Goal: Information Seeking & Learning: Learn about a topic

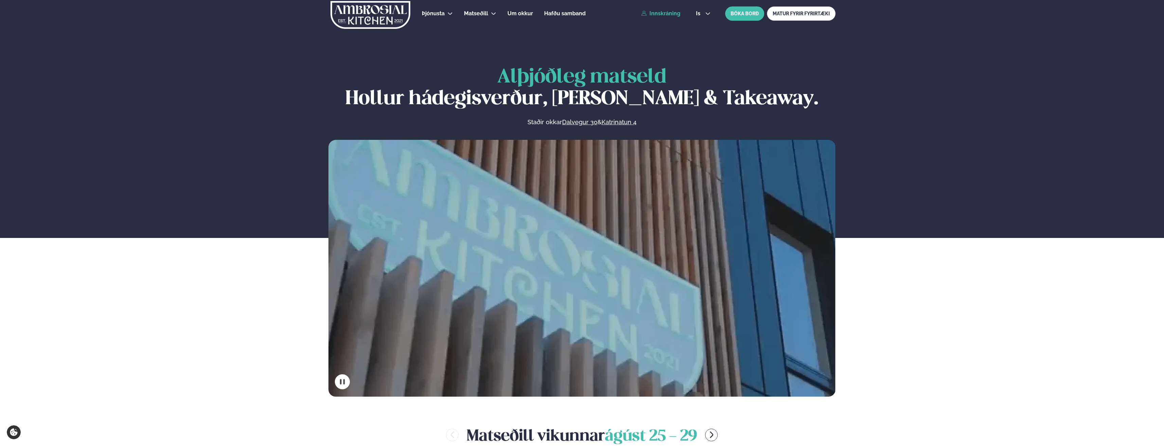
click at [662, 11] on link "Innskráning" at bounding box center [660, 14] width 39 height 6
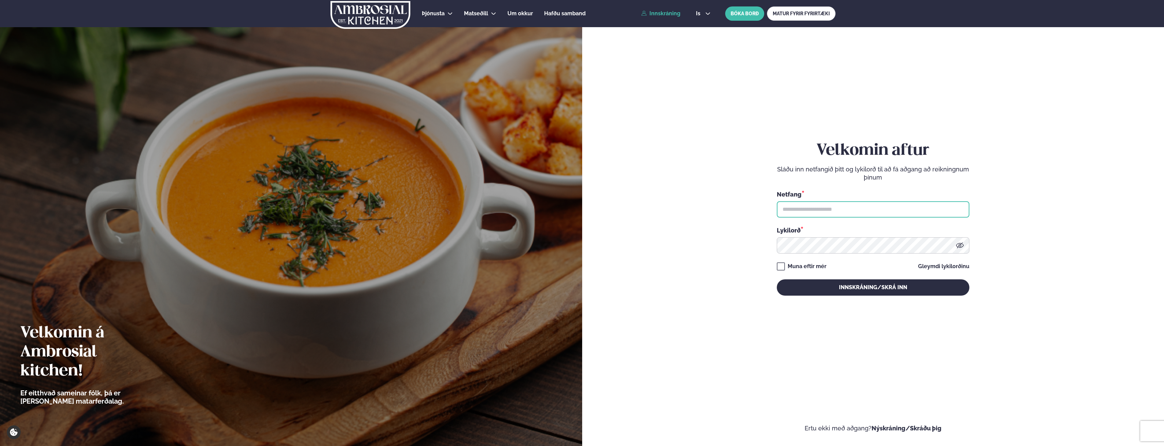
type input "**********"
click at [856, 284] on button "Innskráning/Skrá inn" at bounding box center [873, 287] width 193 height 16
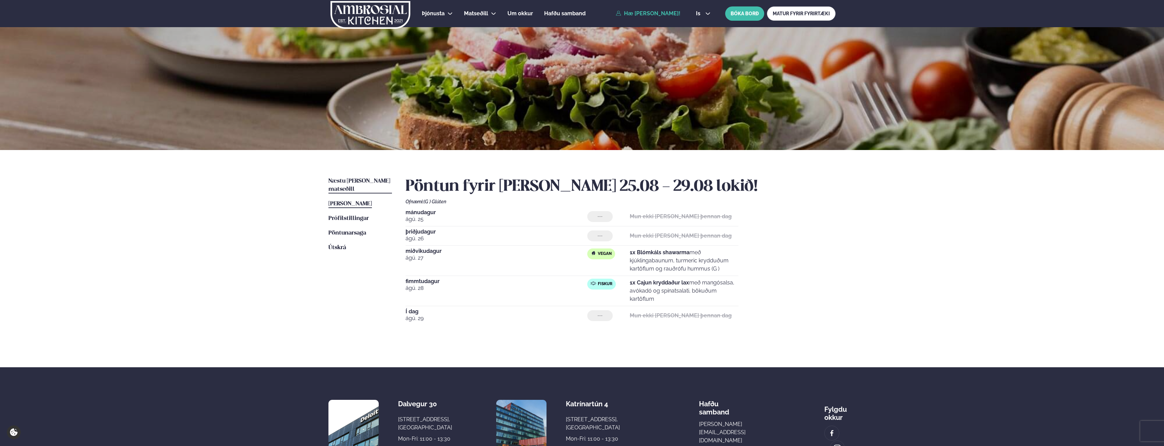
click at [362, 178] on link "Næstu [PERSON_NAME] matseðill Næsta vika" at bounding box center [359, 185] width 63 height 16
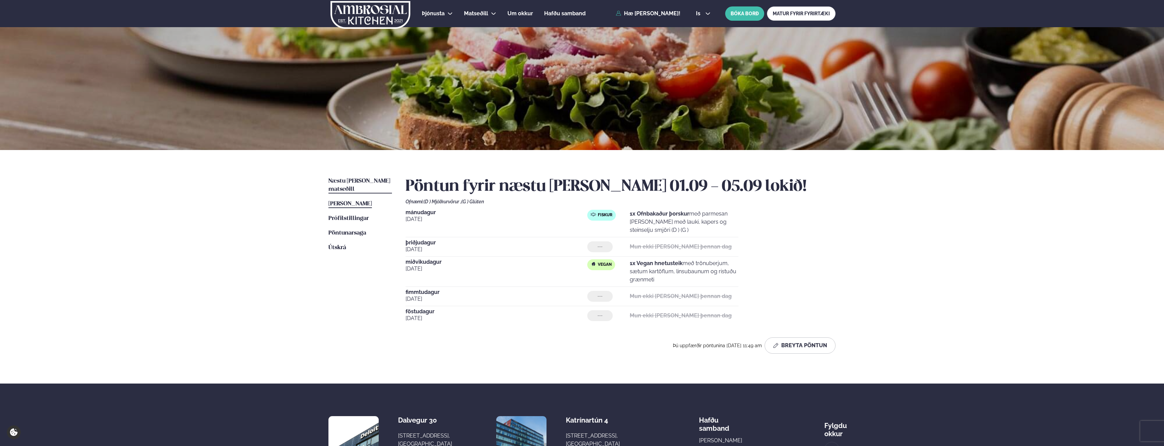
click at [342, 201] on span "[PERSON_NAME]" at bounding box center [349, 204] width 43 height 6
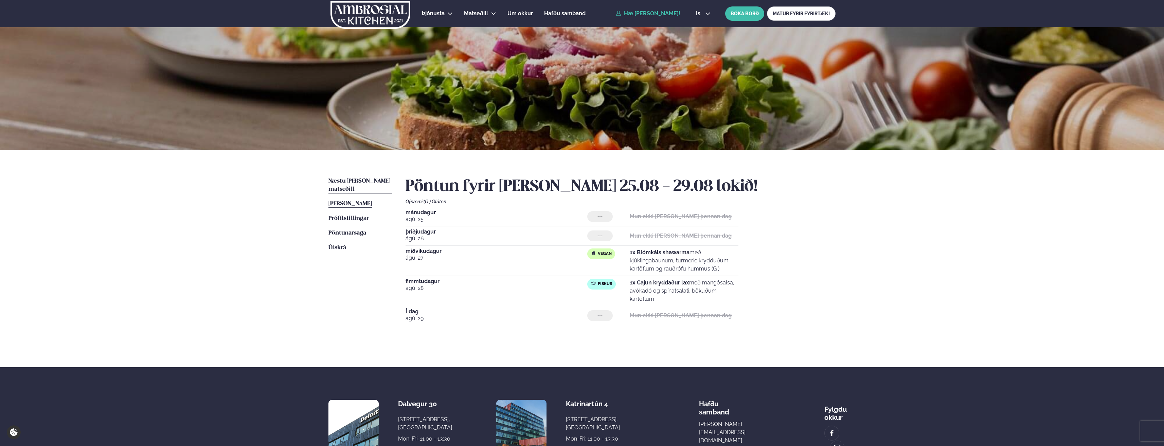
click at [361, 180] on span "Næstu [PERSON_NAME] matseðill" at bounding box center [359, 185] width 62 height 14
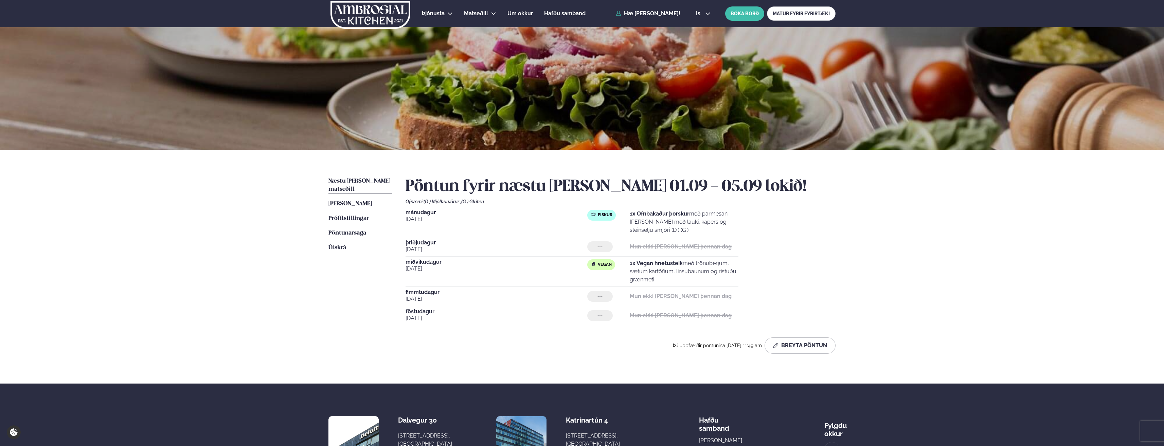
click at [634, 248] on strong "Mun ekki [PERSON_NAME] þennan dag" at bounding box center [681, 246] width 102 height 6
click at [346, 201] on span "[PERSON_NAME]" at bounding box center [349, 204] width 43 height 6
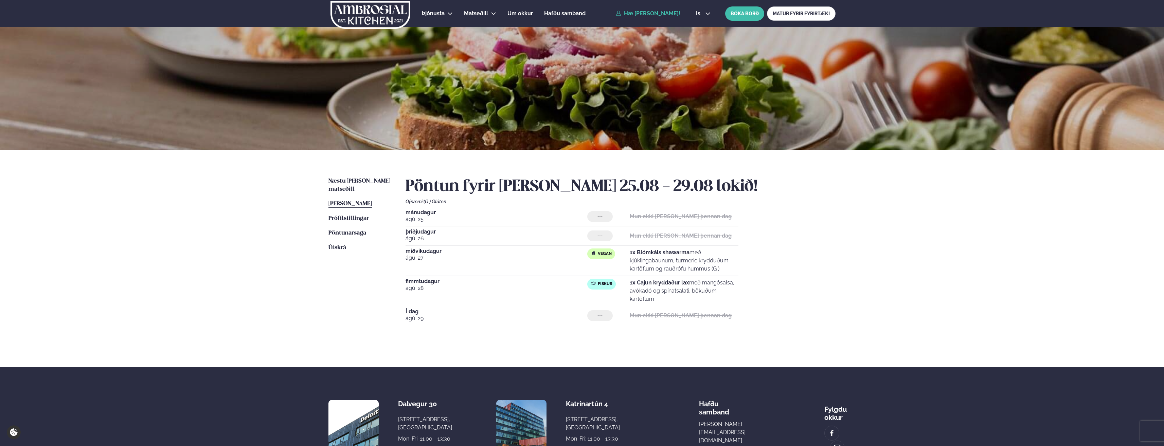
click at [359, 10] on img at bounding box center [370, 15] width 81 height 28
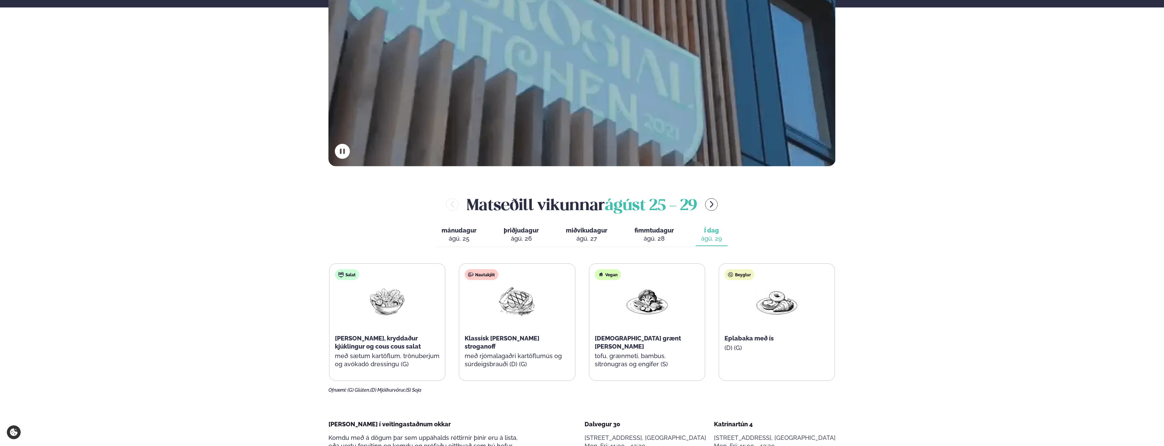
scroll to position [272, 0]
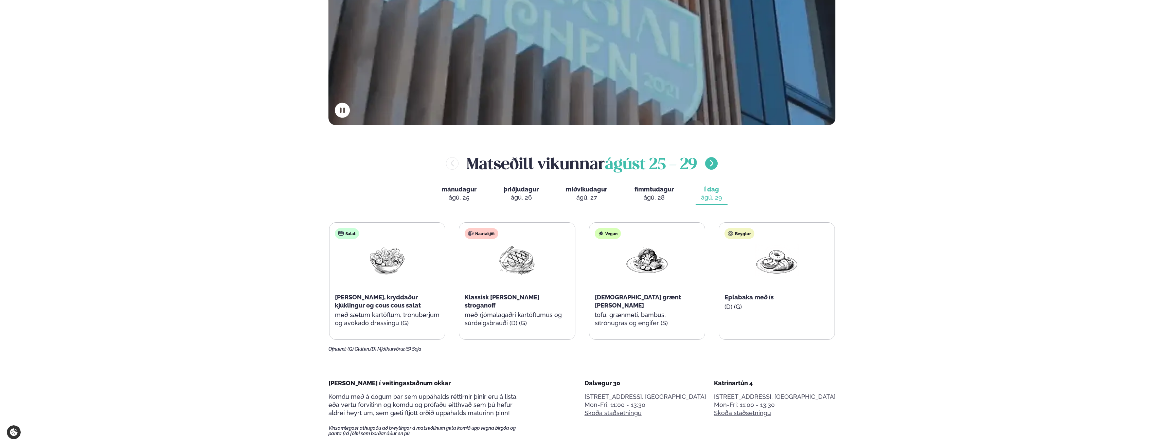
click at [714, 160] on icon "menu-btn-right" at bounding box center [711, 163] width 8 height 8
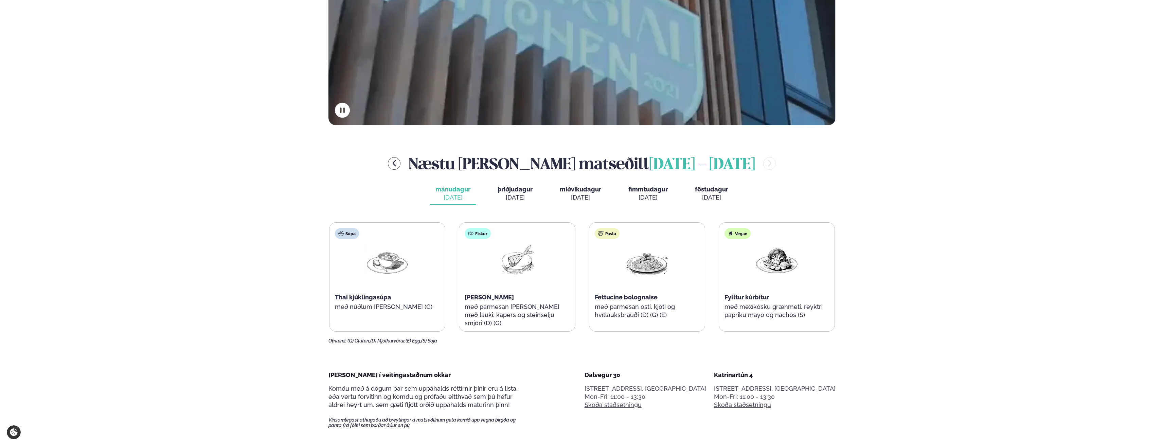
click at [695, 194] on div "[DATE]" at bounding box center [711, 198] width 33 height 8
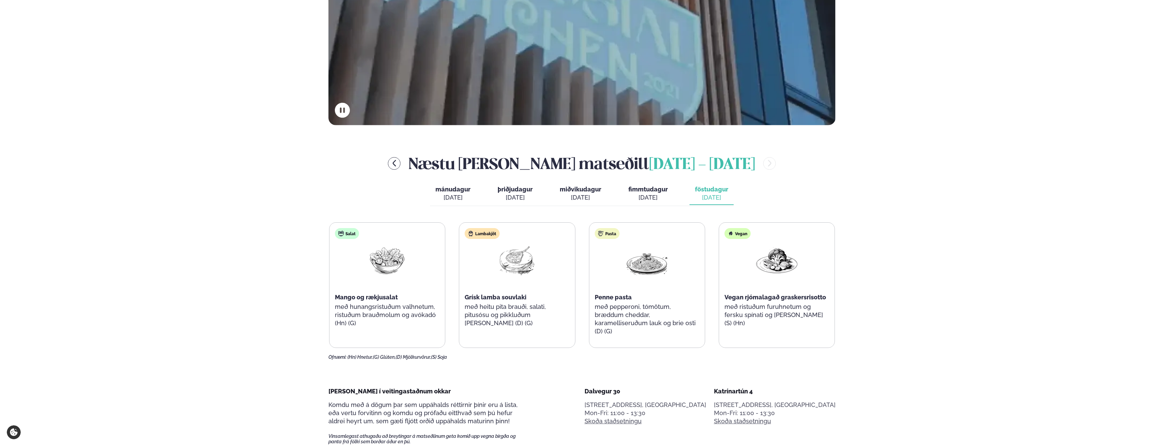
click at [653, 188] on span "fimmtudagur" at bounding box center [647, 189] width 39 height 7
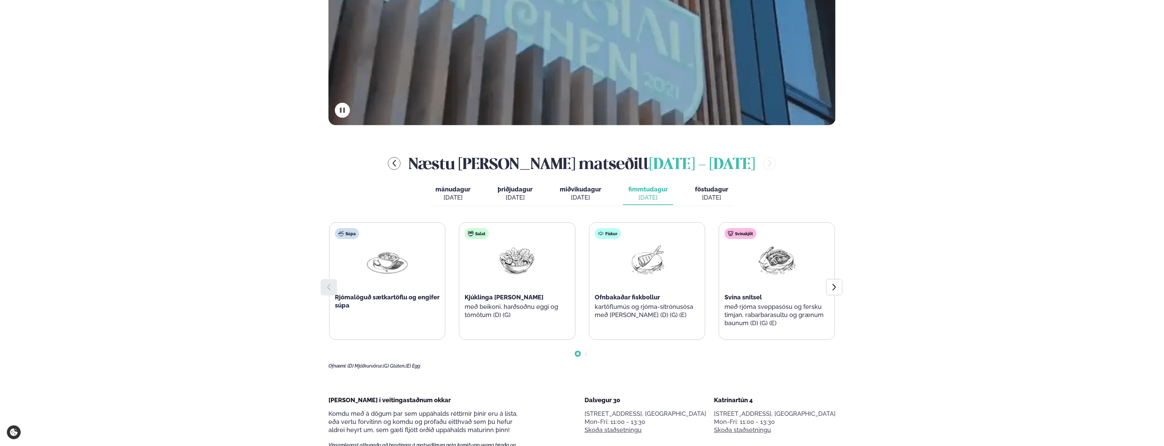
click at [576, 192] on span "miðvikudagur" at bounding box center [580, 189] width 41 height 7
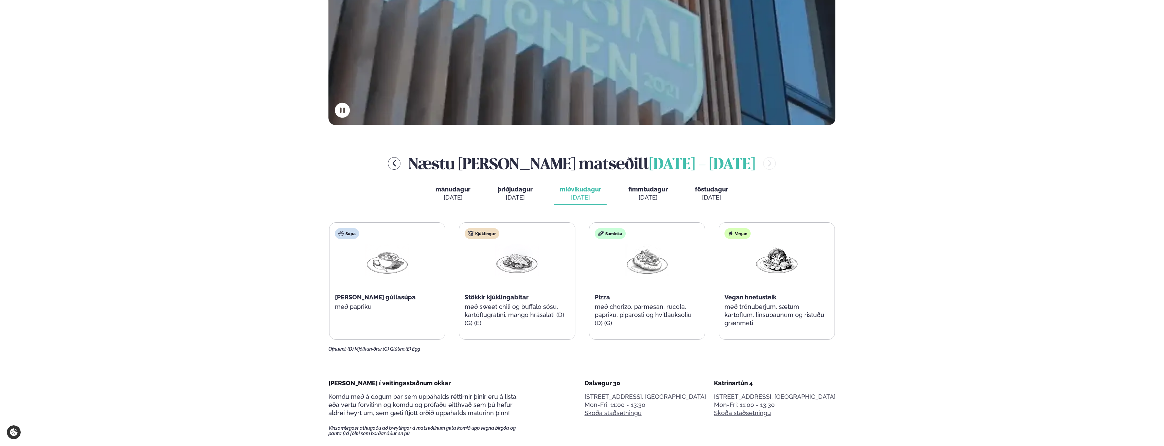
click at [509, 192] on span "þriðjudagur" at bounding box center [514, 189] width 35 height 7
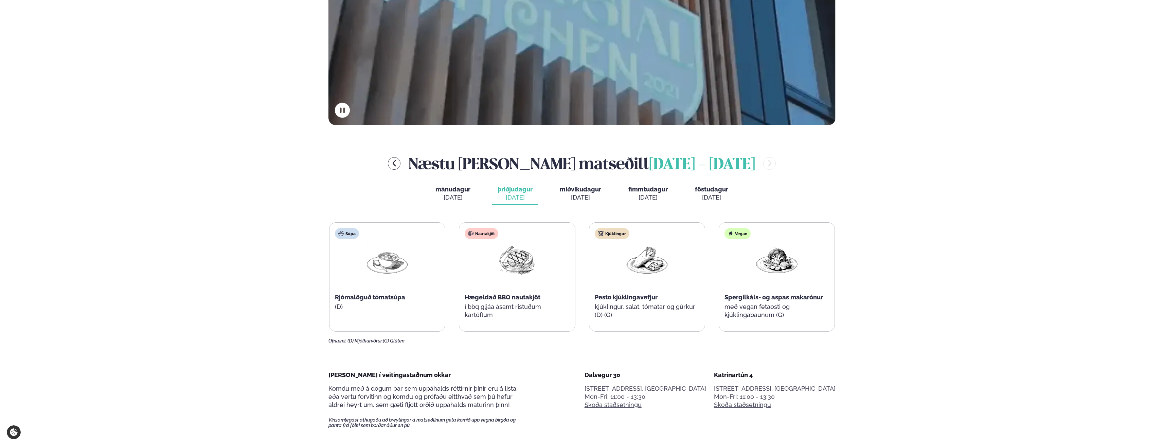
click at [455, 192] on span "mánudagur" at bounding box center [452, 189] width 35 height 7
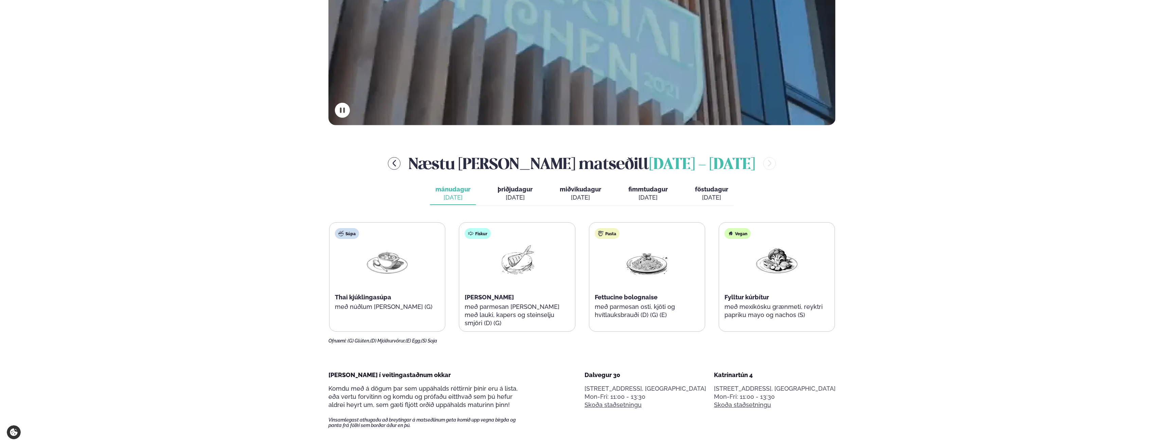
click at [518, 190] on span "þriðjudagur" at bounding box center [514, 189] width 35 height 7
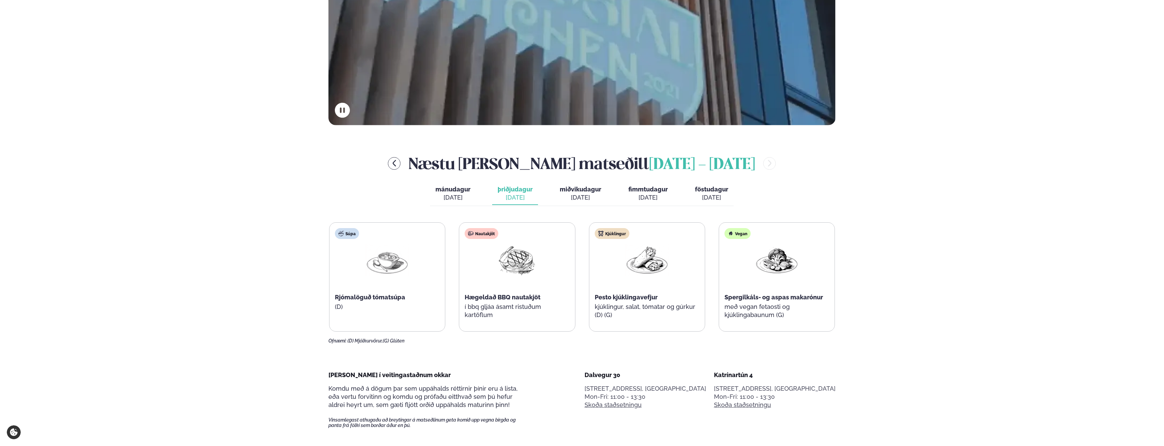
click at [580, 194] on div "[DATE]" at bounding box center [580, 198] width 41 height 8
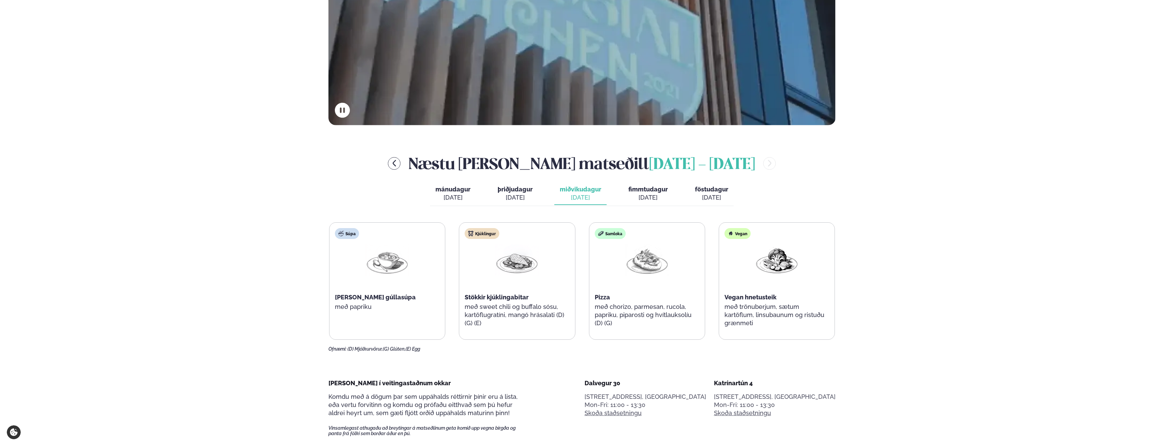
click at [648, 197] on div "[DATE]" at bounding box center [647, 198] width 39 height 8
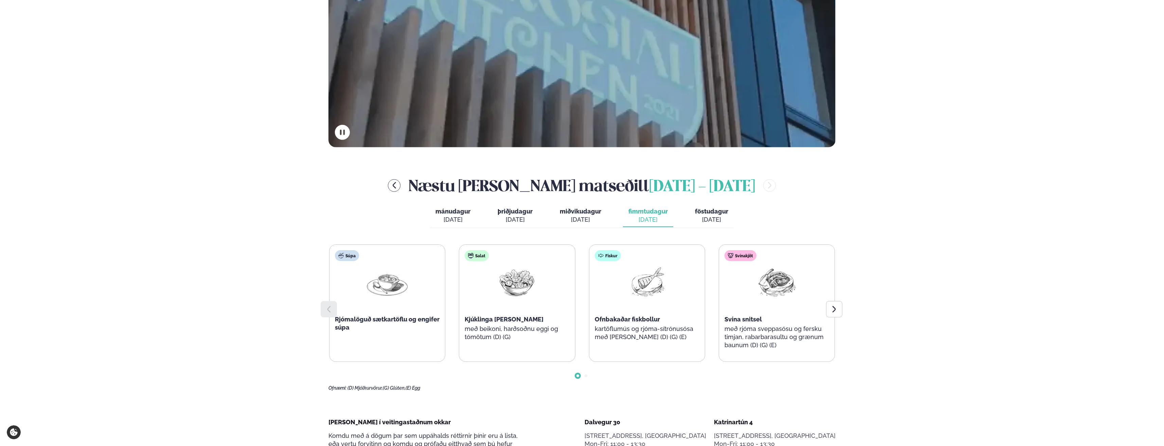
scroll to position [238, 0]
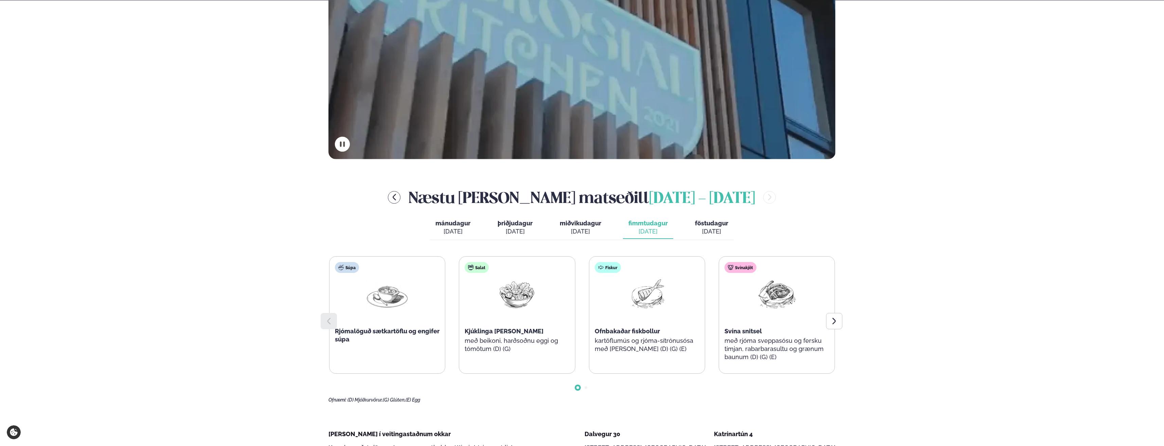
click at [713, 225] on span "föstudagur" at bounding box center [711, 223] width 33 height 7
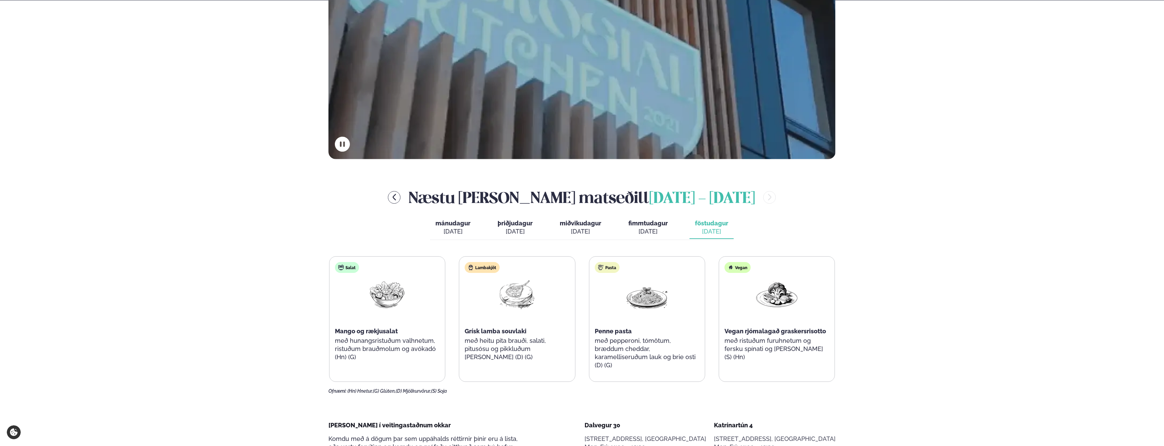
click at [656, 239] on div "mánudagur mán. [DATE] þriðjudagur þri. [DATE] miðvikudagur mið. [DATE] fimmtuda…" at bounding box center [582, 228] width 304 height 23
click at [657, 225] on span "fimmtudagur" at bounding box center [647, 223] width 39 height 7
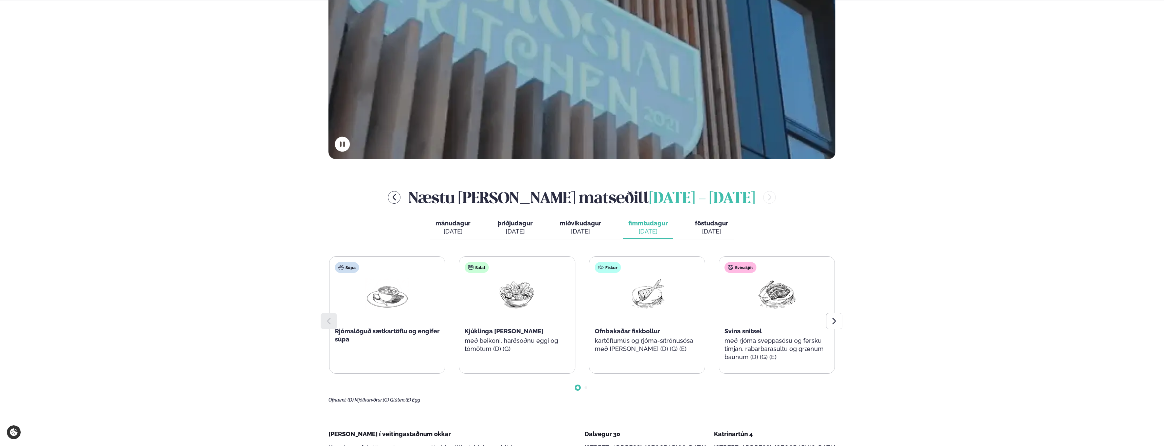
click at [710, 230] on div "[DATE]" at bounding box center [711, 232] width 33 height 8
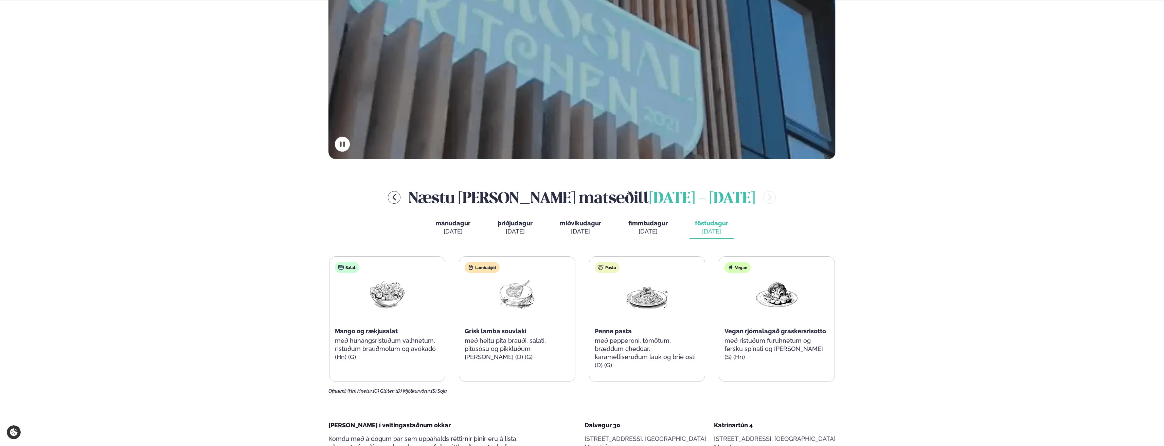
click at [638, 225] on span "fimmtudagur" at bounding box center [647, 223] width 39 height 7
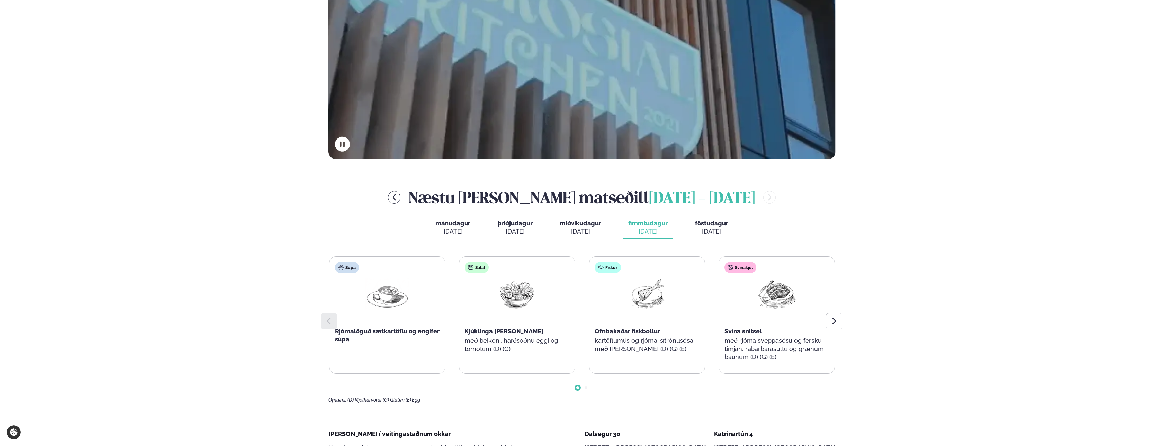
click at [567, 228] on div "[DATE]" at bounding box center [580, 232] width 41 height 8
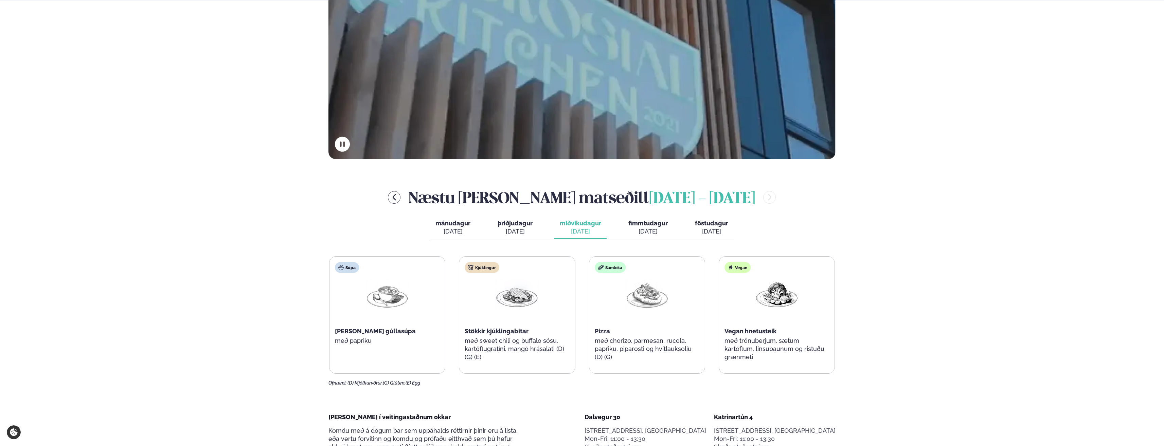
click at [532, 222] on span "þriðjudagur" at bounding box center [514, 223] width 35 height 7
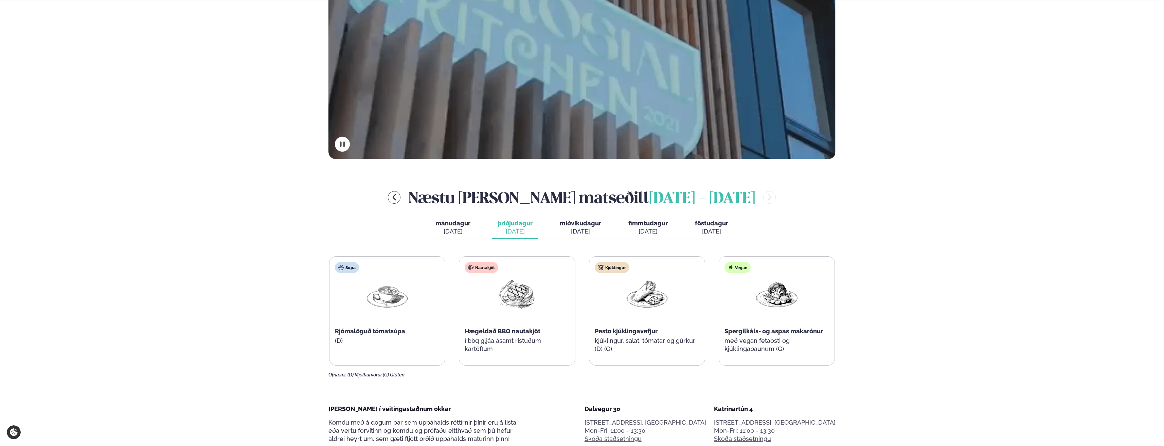
click at [640, 229] on div "[DATE]" at bounding box center [647, 232] width 39 height 8
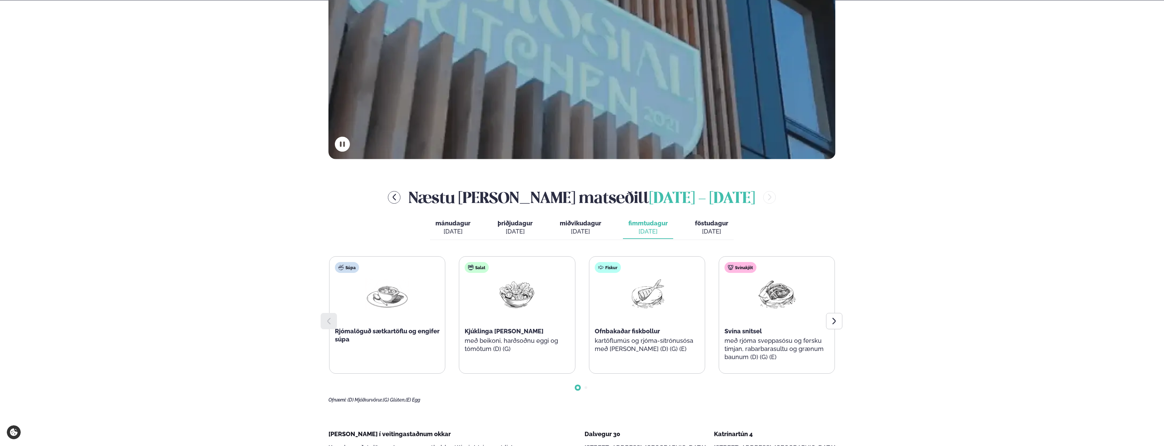
click at [453, 226] on span "mánudagur" at bounding box center [452, 223] width 35 height 7
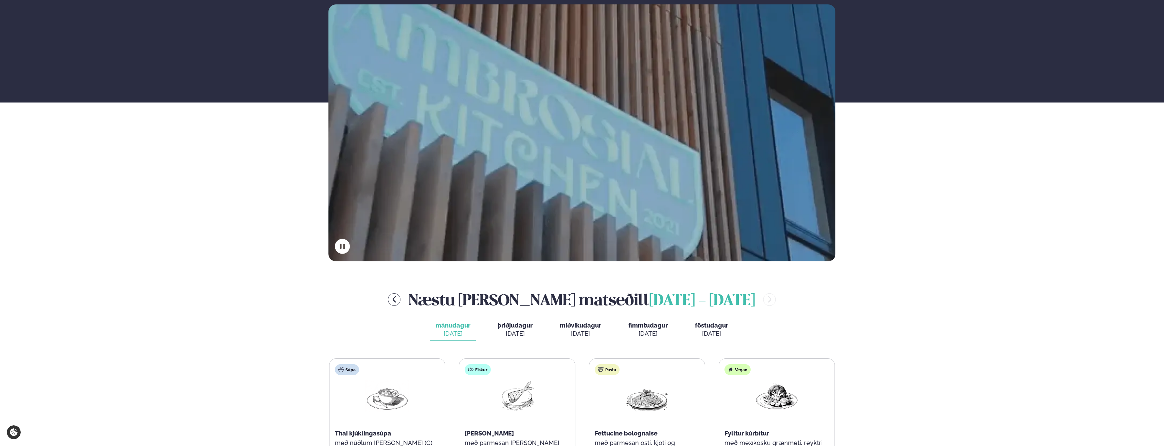
scroll to position [68, 0]
